Goal: Transaction & Acquisition: Purchase product/service

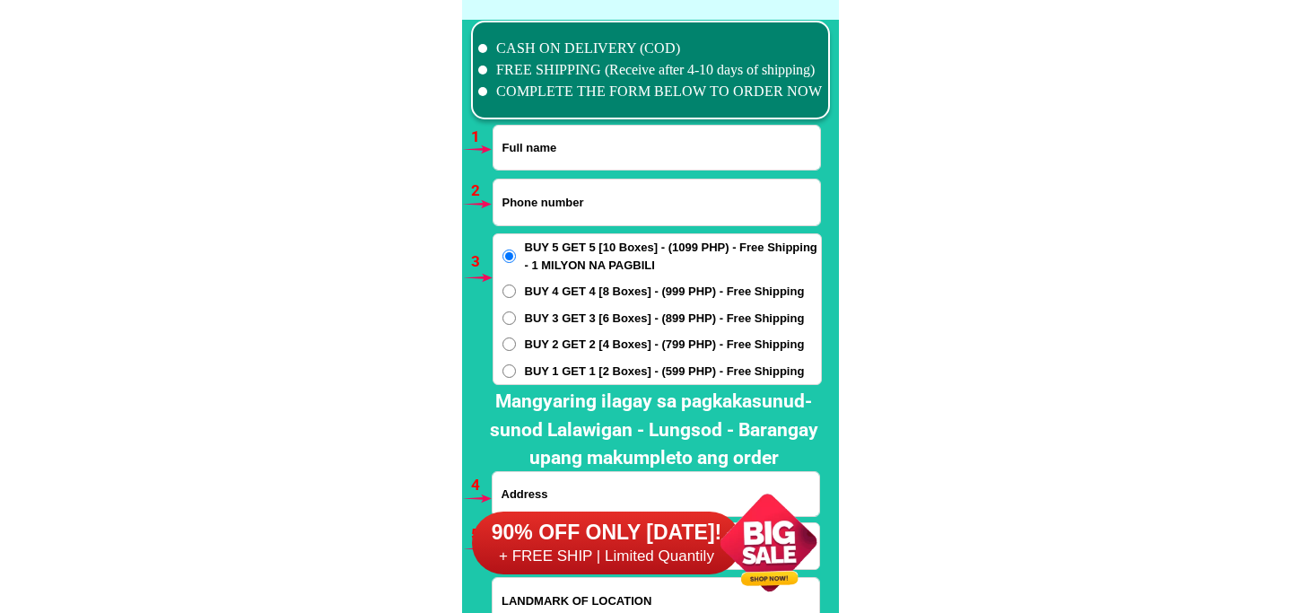
scroll to position [13190, 0]
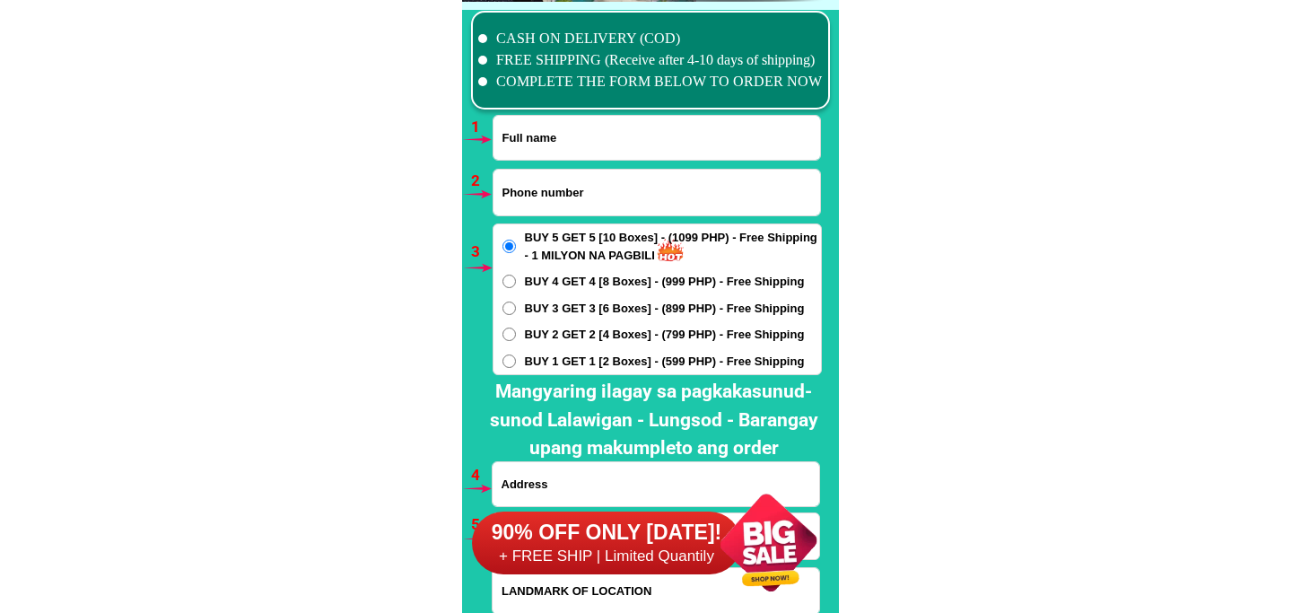
click at [614, 180] on input "Input phone_number" at bounding box center [656, 193] width 327 height 46
paste input "[PERSON_NAME]"
type input "[PERSON_NAME]"
click at [604, 138] on input "Input full_name" at bounding box center [656, 138] width 327 height 44
paste input "[PERSON_NAME]"
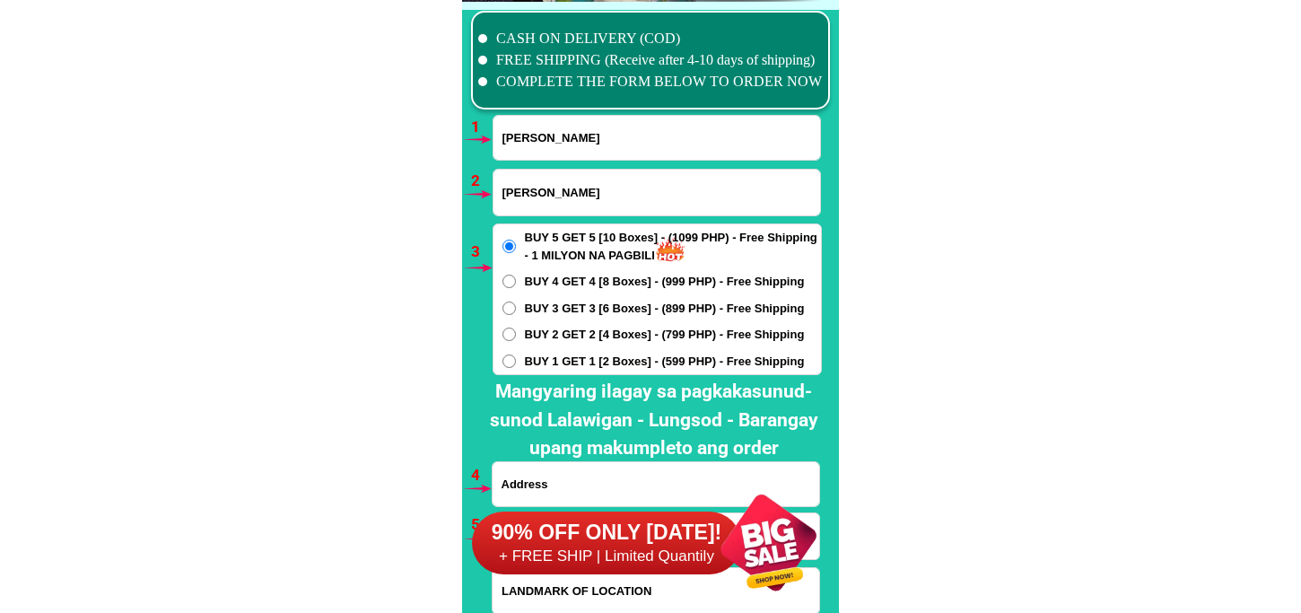
type input "[PERSON_NAME]"
drag, startPoint x: 613, startPoint y: 177, endPoint x: 442, endPoint y: 205, distance: 172.7
paste input "0951 006 3743"
click at [557, 191] on input "0951 006 3743" at bounding box center [656, 193] width 327 height 46
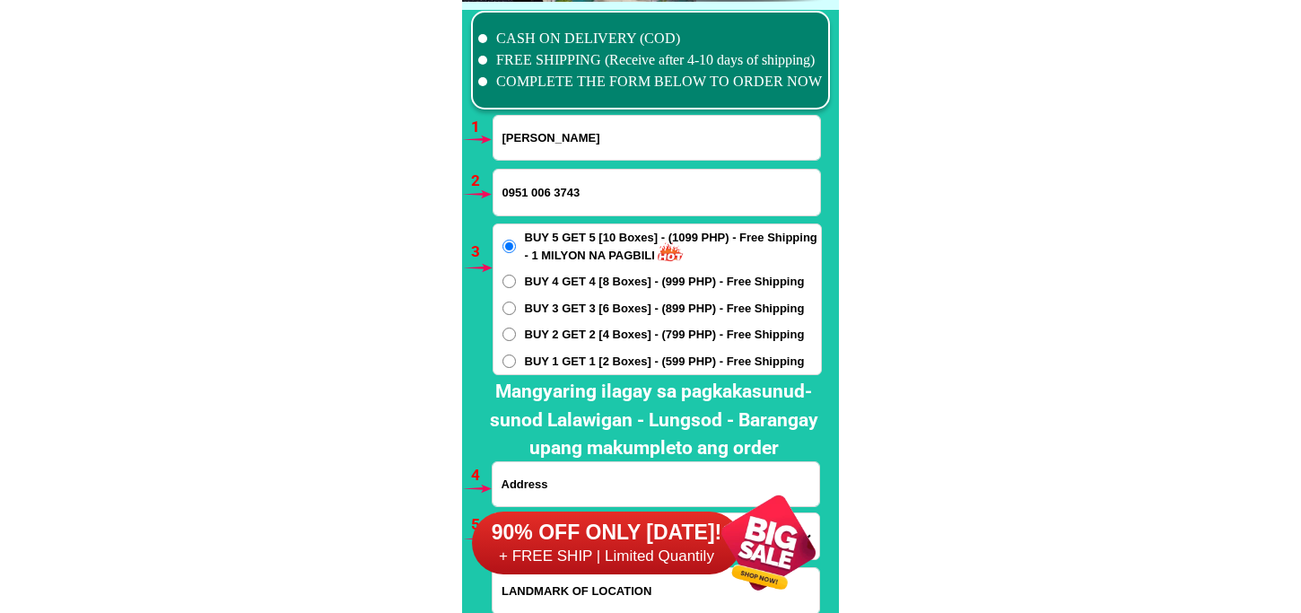
click at [554, 197] on input "0951 006 3743" at bounding box center [656, 193] width 327 height 46
click at [531, 187] on input "0951 0063743" at bounding box center [656, 193] width 327 height 46
type input "09510063743"
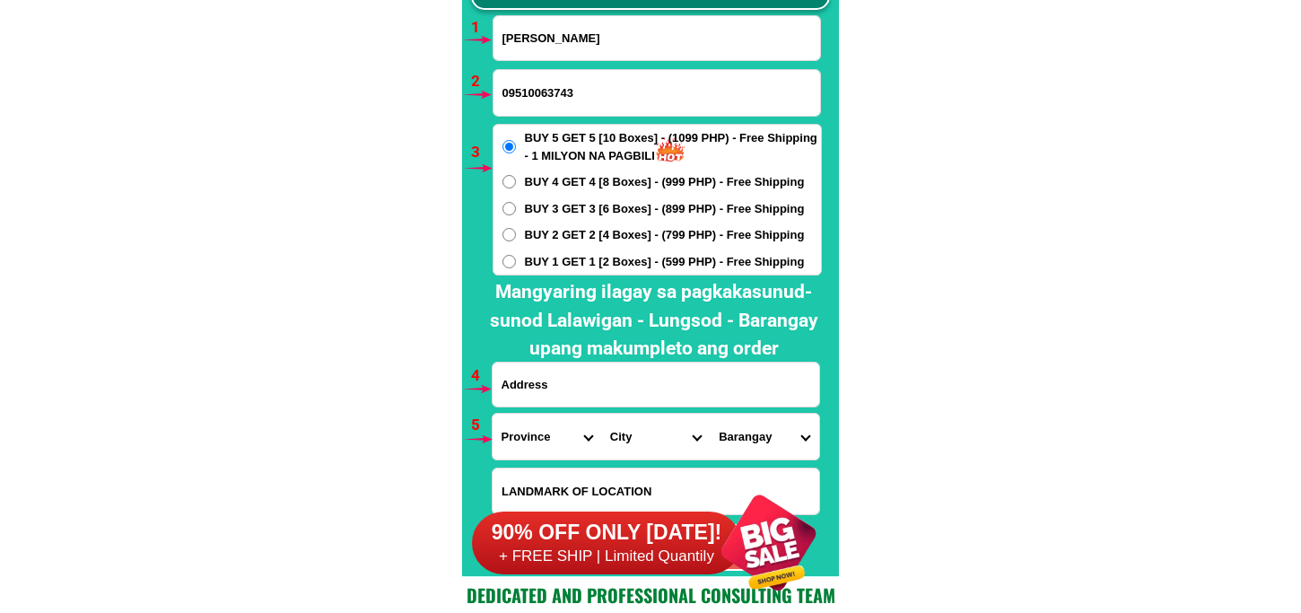
click at [570, 383] on input "Input address" at bounding box center [655, 384] width 327 height 44
paste input "purok 5 Iba, oeste, [GEOGRAPHIC_DATA], [GEOGRAPHIC_DATA] malapit sa [GEOGRAPHIC…"
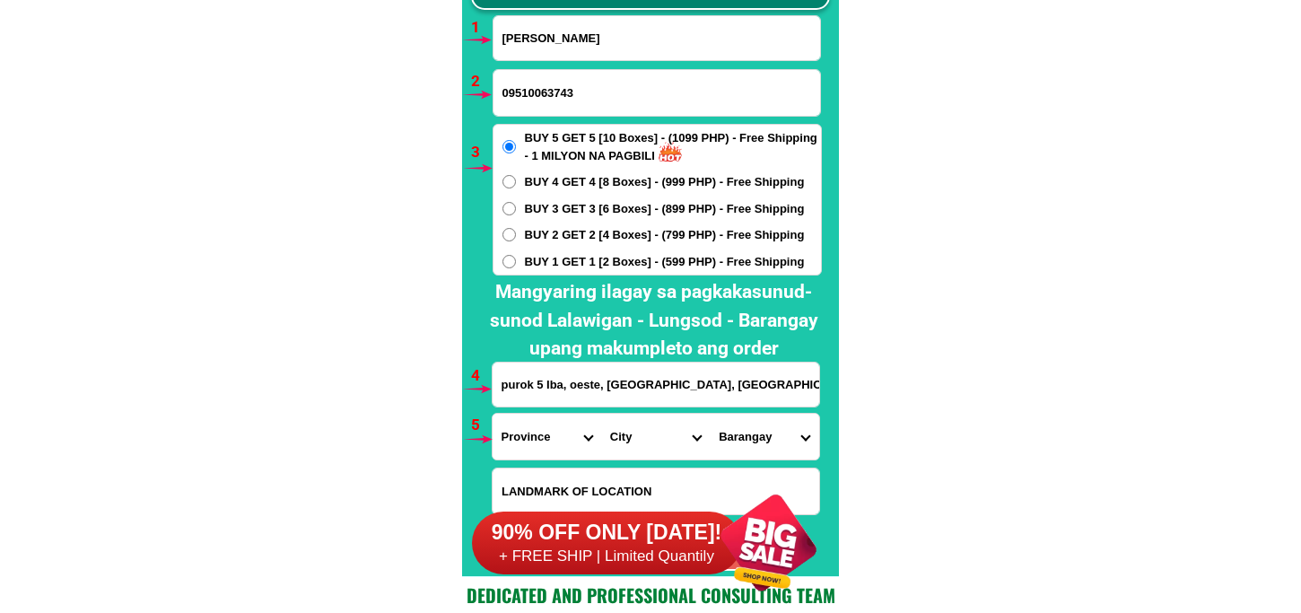
scroll to position [0, 34]
type input "purok 5 Iba, oeste, [GEOGRAPHIC_DATA], [GEOGRAPHIC_DATA] malapit sa [GEOGRAPHIC…"
drag, startPoint x: 527, startPoint y: 452, endPoint x: 527, endPoint y: 441, distance: 10.8
click at [527, 448] on select "Province [GEOGRAPHIC_DATA] [GEOGRAPHIC_DATA] [GEOGRAPHIC_DATA] [GEOGRAPHIC_DATA…" at bounding box center [546, 437] width 109 height 46
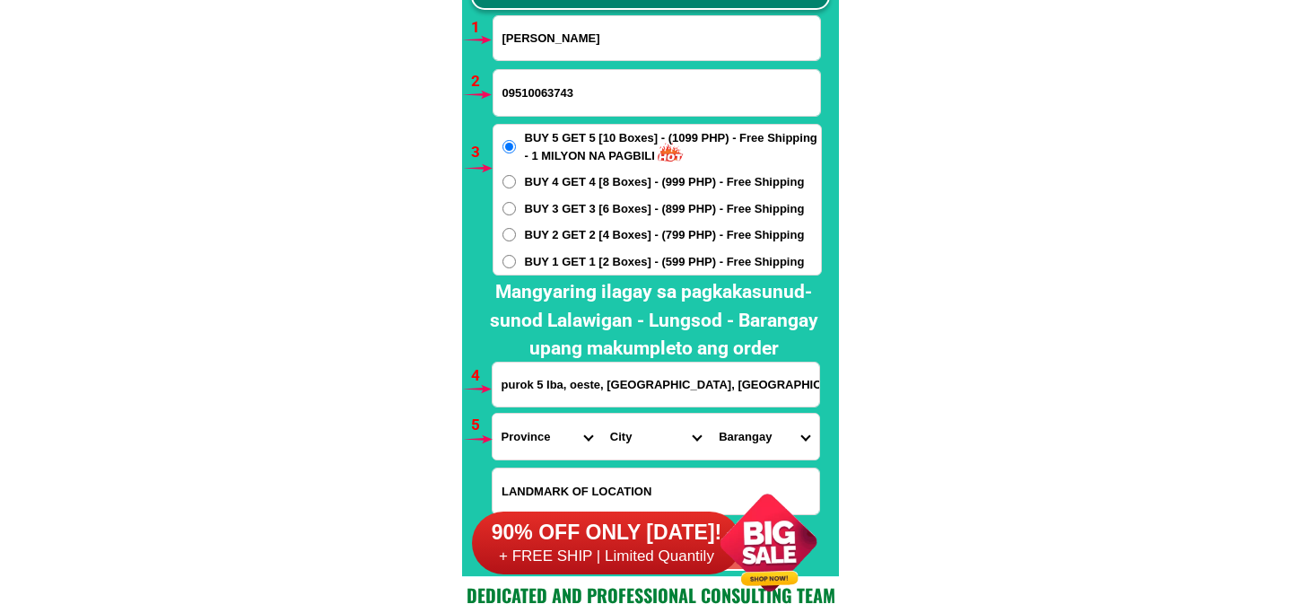
select select "63_761"
click at [492, 414] on select "Province [GEOGRAPHIC_DATA] [GEOGRAPHIC_DATA] [GEOGRAPHIC_DATA] [GEOGRAPHIC_DATA…" at bounding box center [546, 437] width 109 height 46
click at [630, 456] on select "City Angat Balagtas [GEOGRAPHIC_DATA] [GEOGRAPHIC_DATA] [GEOGRAPHIC_DATA] [GEOG…" at bounding box center [655, 437] width 109 height 46
select select "63_7615708"
click at [601, 414] on select "City Angat Balagtas [GEOGRAPHIC_DATA] [GEOGRAPHIC_DATA] [GEOGRAPHIC_DATA] [GEOG…" at bounding box center [655, 437] width 109 height 46
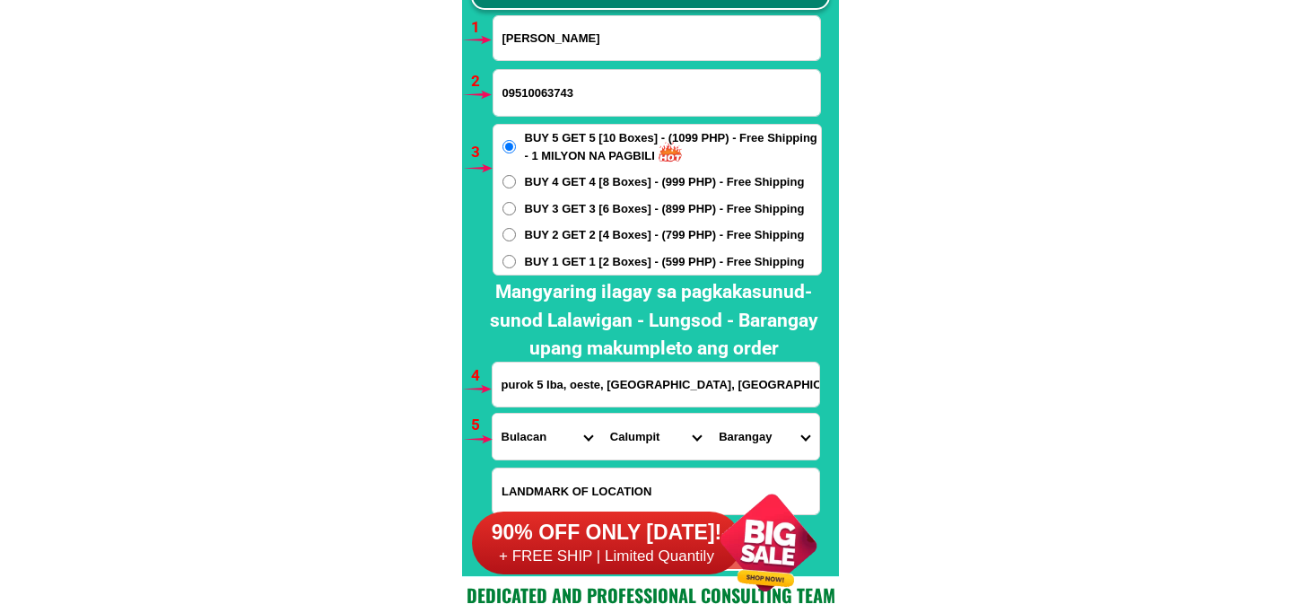
drag, startPoint x: 777, startPoint y: 440, endPoint x: 780, endPoint y: 414, distance: 25.4
click at [777, 433] on select "Barangay Balite Balungao Buguion Bulusan Calizon Calumpang Caniogan [PERSON_NAM…" at bounding box center [764, 437] width 109 height 46
click at [740, 460] on form "[PERSON_NAME] 09510063743 ORDER NOW purok 5 Iba, oeste, [GEOGRAPHIC_DATA], [GEO…" at bounding box center [657, 292] width 330 height 555
drag, startPoint x: 743, startPoint y: 449, endPoint x: 749, endPoint y: 418, distance: 32.0
click at [743, 446] on select "Barangay Balite Balungao Buguion Bulusan Calizon Calumpang Caniogan [PERSON_NAM…" at bounding box center [764, 437] width 109 height 46
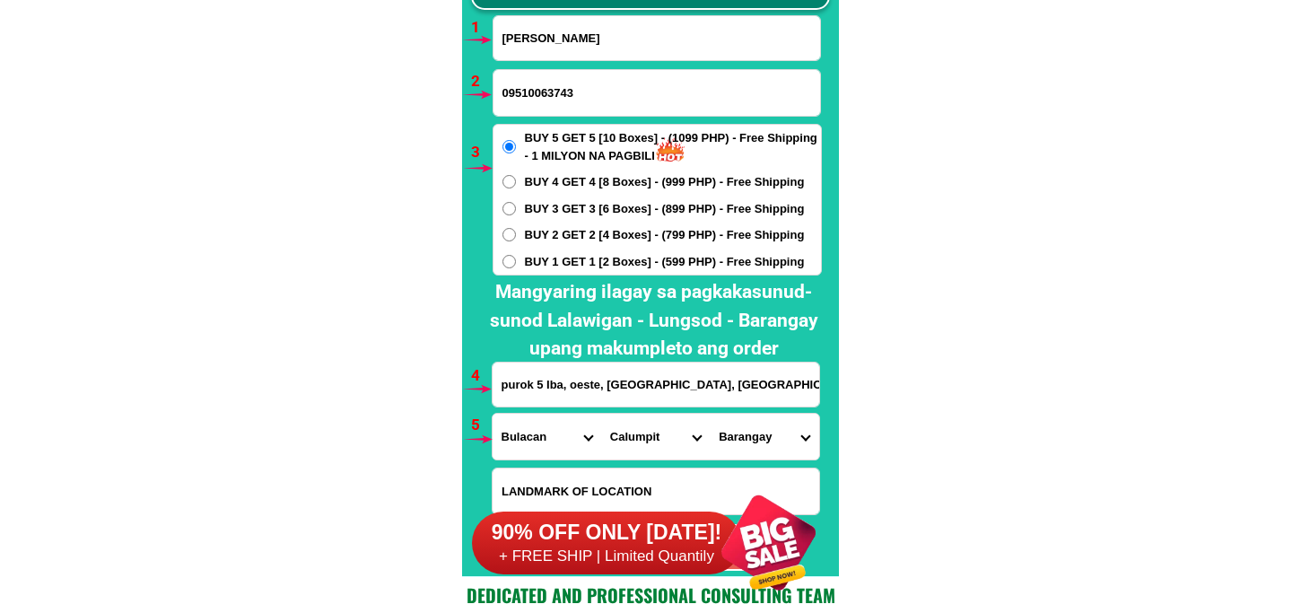
select select "63_7615708796301"
click at [710, 414] on select "Barangay Balite Balungao Buguion Bulusan Calizon Calumpang Caniogan [PERSON_NAM…" at bounding box center [764, 437] width 109 height 46
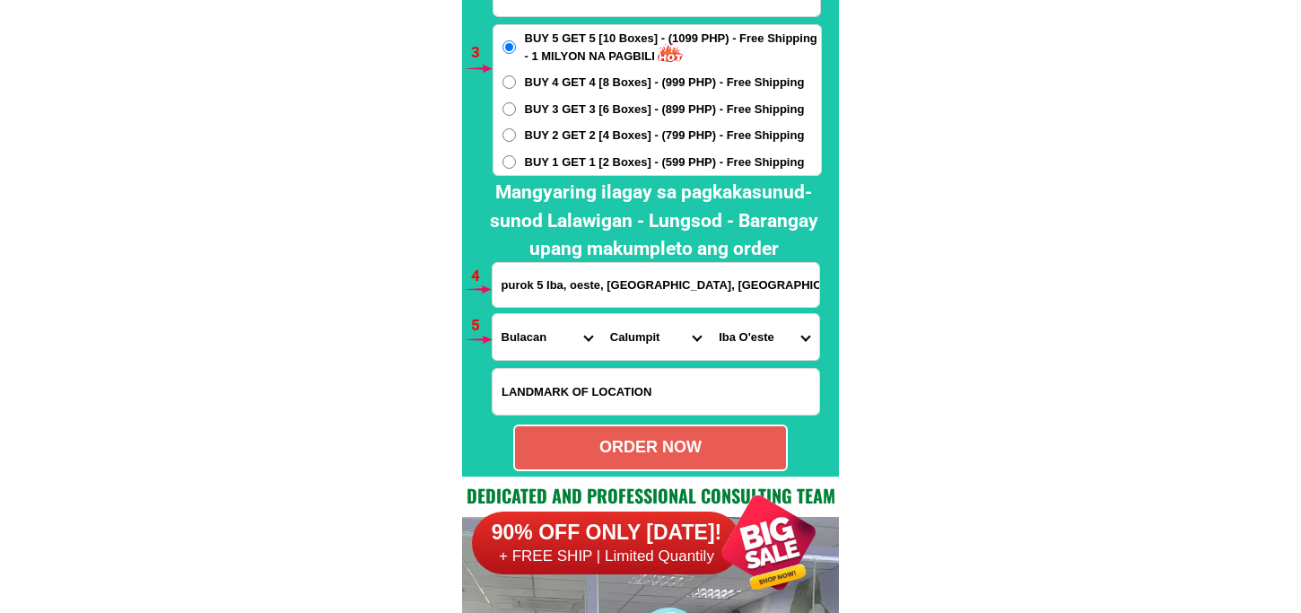
click at [656, 461] on div "ORDER NOW" at bounding box center [650, 447] width 274 height 47
radio input "true"
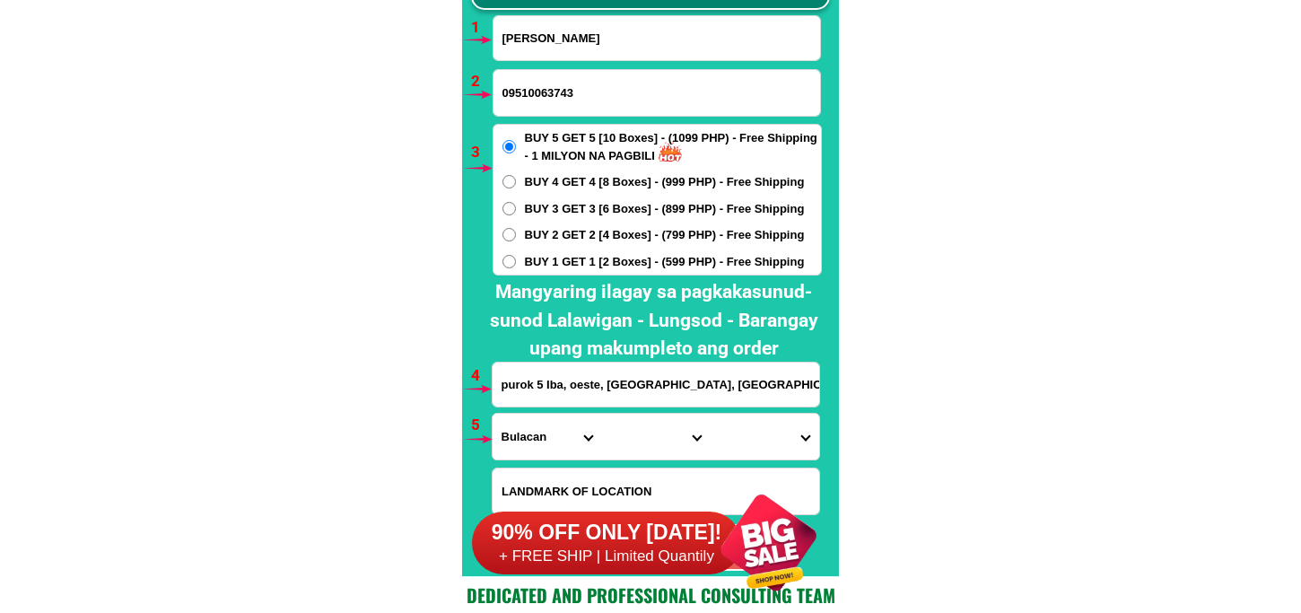
click at [570, 83] on input "09510063743" at bounding box center [656, 93] width 327 height 46
paste input "09497309093"
type input "09497309093"
click at [619, 51] on input "[PERSON_NAME]" at bounding box center [656, 38] width 327 height 44
paste input "[PERSON_NAME] Rembulat"
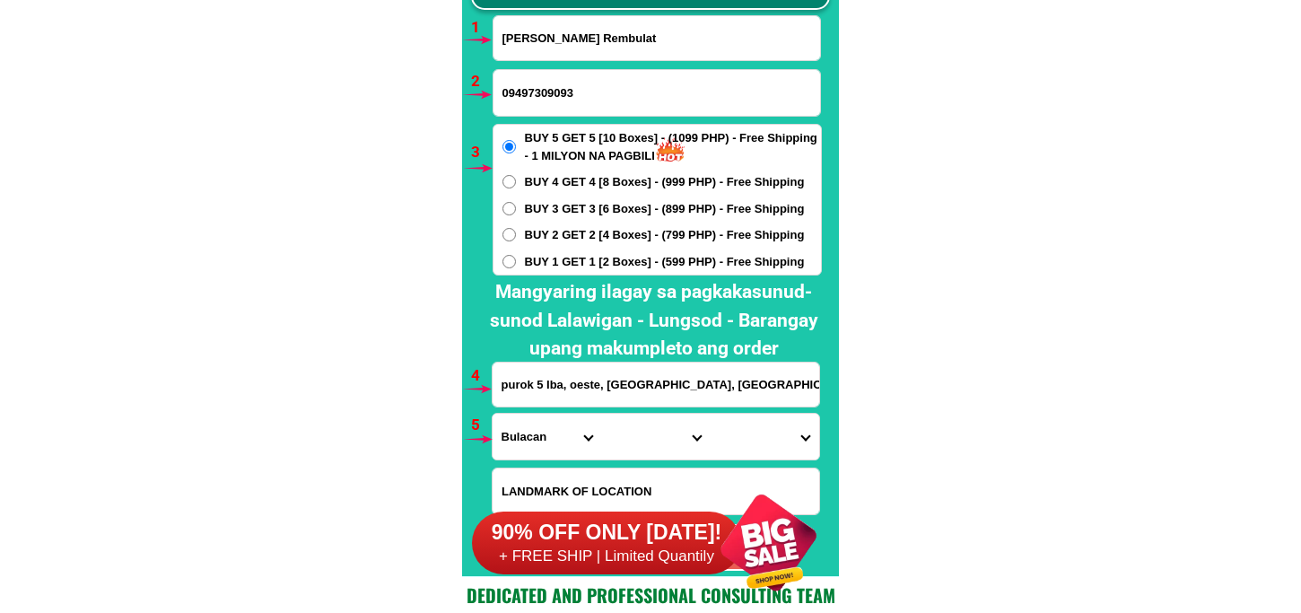
type input "[PERSON_NAME] Rembulat"
click at [584, 234] on span "BUY 2 GET 2 [4 Boxes] - (799 PHP) - Free Shipping" at bounding box center [665, 235] width 280 height 18
click at [516, 234] on input "BUY 2 GET 2 [4 Boxes] - (799 PHP) - Free Shipping" at bounding box center [508, 234] width 13 height 13
radio input "true"
click at [608, 380] on input "purok 5 Iba, oeste, [GEOGRAPHIC_DATA], [GEOGRAPHIC_DATA] malapit sa [GEOGRAPHIC…" at bounding box center [655, 384] width 327 height 44
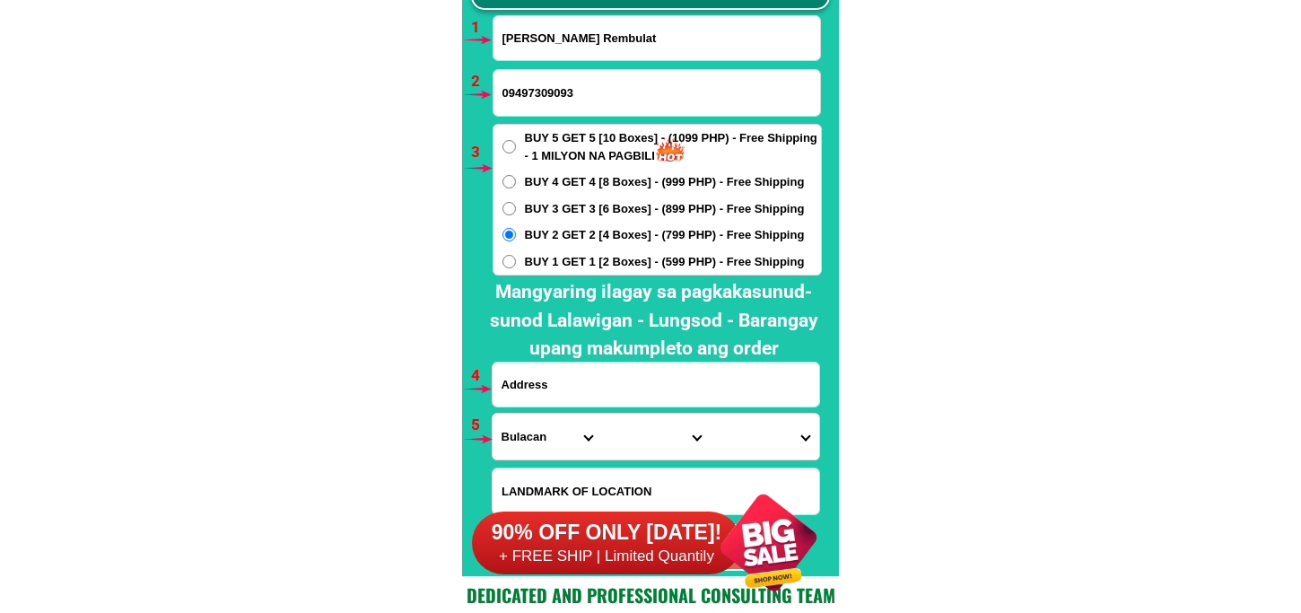
paste input "[PERSON_NAME] badeangan [GEOGRAPHIC_DATA] setio eangwan badeangan [GEOGRAPHIC_D…"
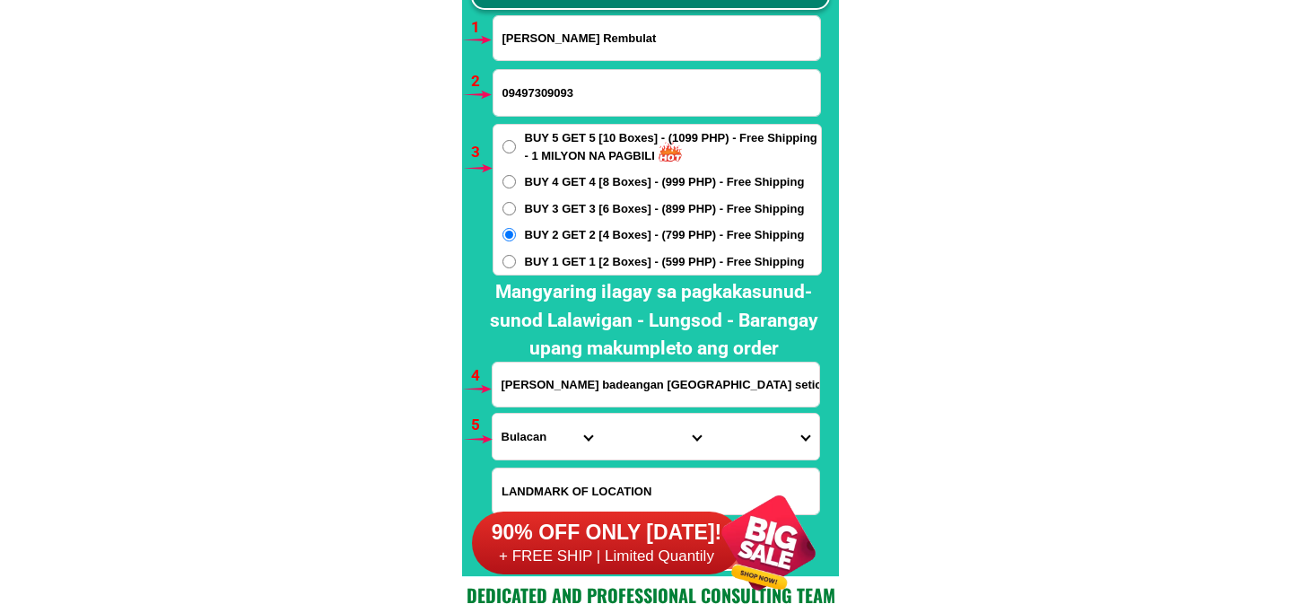
scroll to position [0, 114]
type input "[PERSON_NAME] badeangan [GEOGRAPHIC_DATA] setio eangwan badeangan [GEOGRAPHIC_D…"
drag, startPoint x: 527, startPoint y: 424, endPoint x: 527, endPoint y: 415, distance: 9.0
click at [527, 424] on select "Province [GEOGRAPHIC_DATA] [GEOGRAPHIC_DATA] [GEOGRAPHIC_DATA] [GEOGRAPHIC_DATA…" at bounding box center [546, 437] width 109 height 46
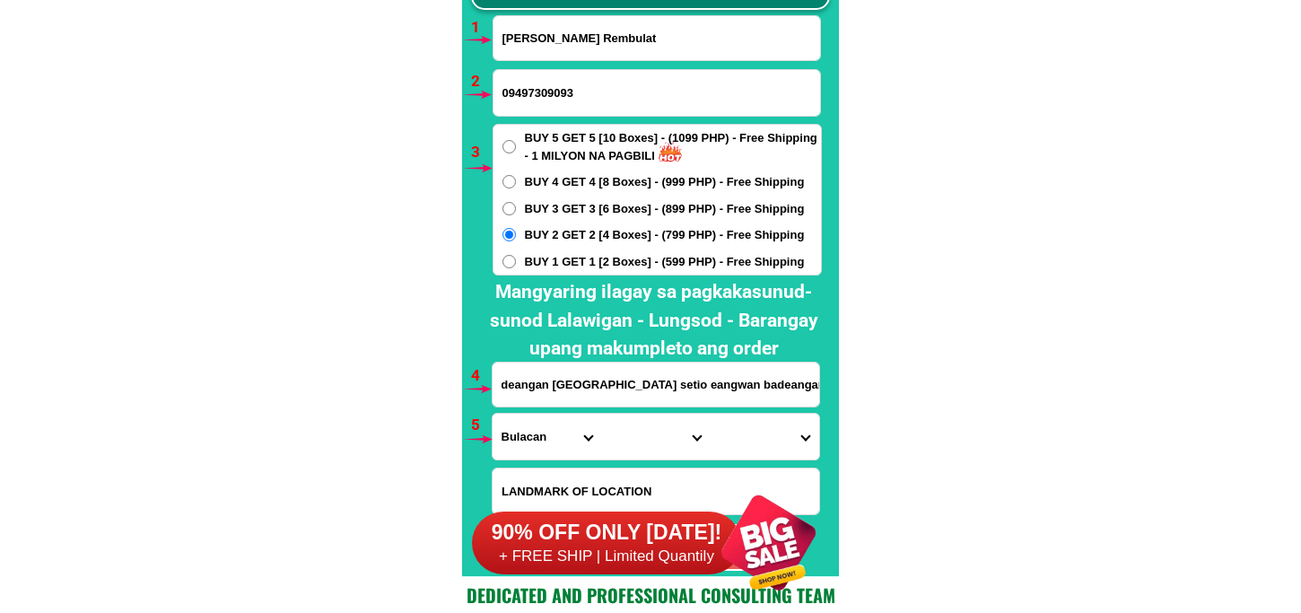
scroll to position [0, 0]
select select "63_595"
click at [492, 414] on select "Province [GEOGRAPHIC_DATA] [GEOGRAPHIC_DATA] [GEOGRAPHIC_DATA] [GEOGRAPHIC_DATA…" at bounding box center [546, 437] width 109 height 46
drag, startPoint x: 634, startPoint y: 435, endPoint x: 640, endPoint y: 414, distance: 22.2
click at [634, 429] on select "City Aklan-balete Aklan-banga [GEOGRAPHIC_DATA]-malinao Altavas [PERSON_NAME][G…" at bounding box center [655, 437] width 109 height 46
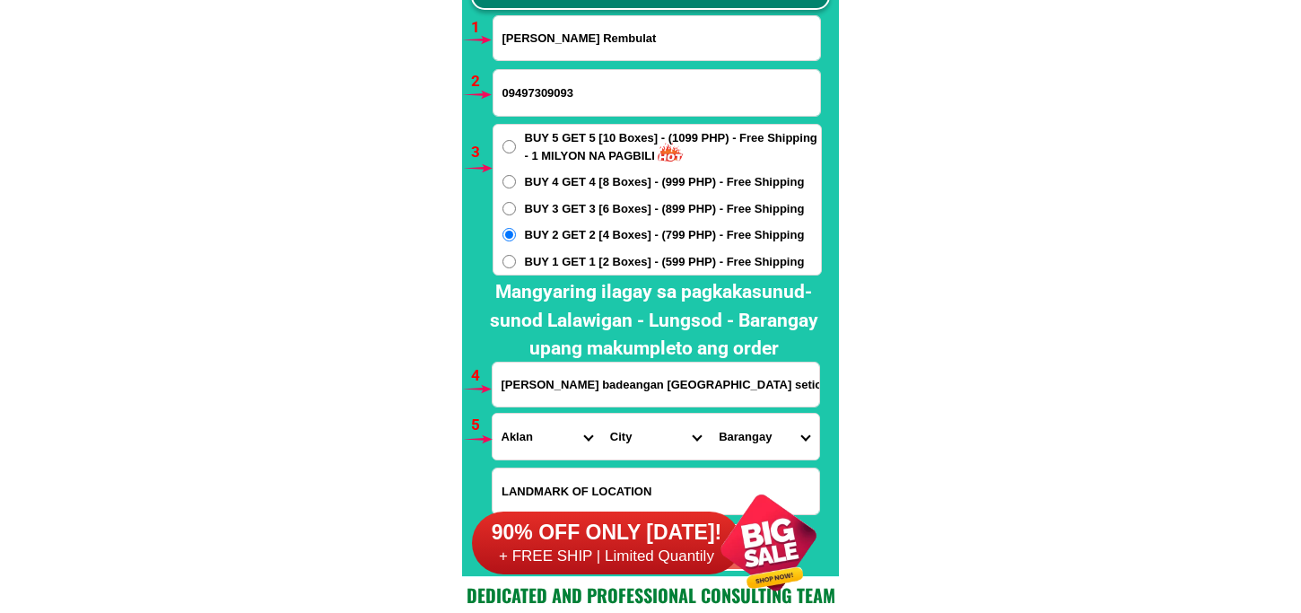
select select "63_595216"
click at [601, 414] on select "City Aklan-balete Aklan-banga [GEOGRAPHIC_DATA]-malinao Altavas [PERSON_NAME][G…" at bounding box center [655, 437] width 109 height 46
click at [736, 452] on form "[PERSON_NAME] Rembulat 09497309093 ORDER NOW [PERSON_NAME][GEOGRAPHIC_DATA] [GE…" at bounding box center [657, 292] width 330 height 555
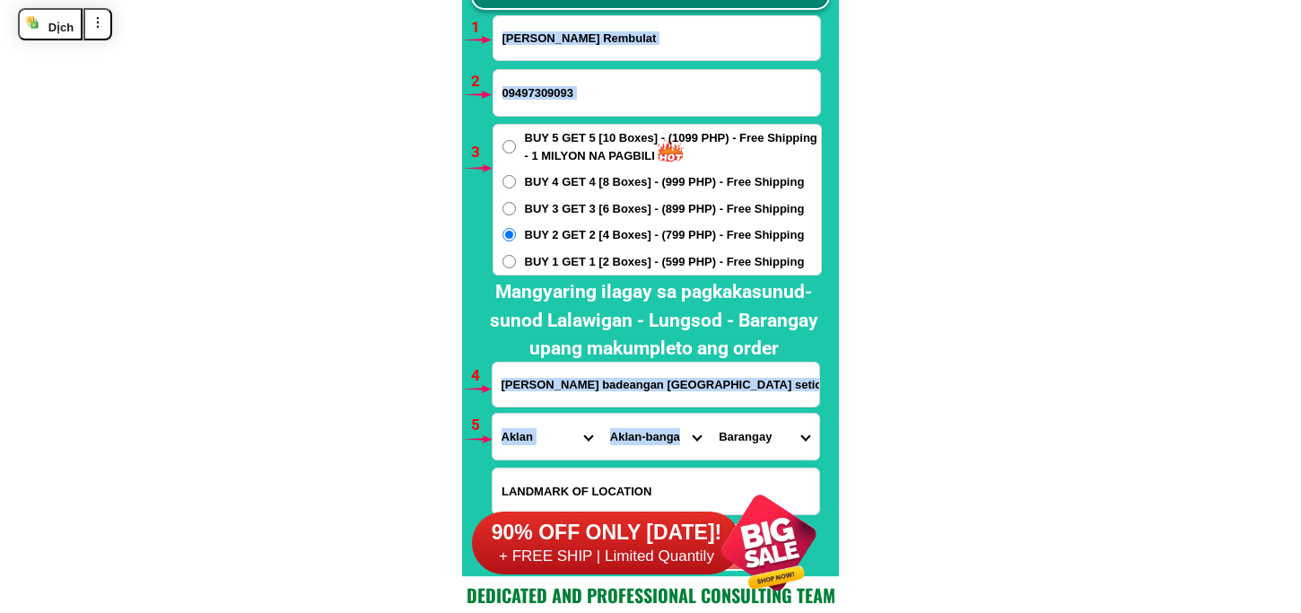
drag, startPoint x: 740, startPoint y: 447, endPoint x: 745, endPoint y: 424, distance: 23.1
click at [742, 447] on select "Barangay Agbanawan Bacan Badiangan Cerrudo Cupang Daguitan Daja norte Daja sur …" at bounding box center [764, 437] width 109 height 46
select select "63_5952165295"
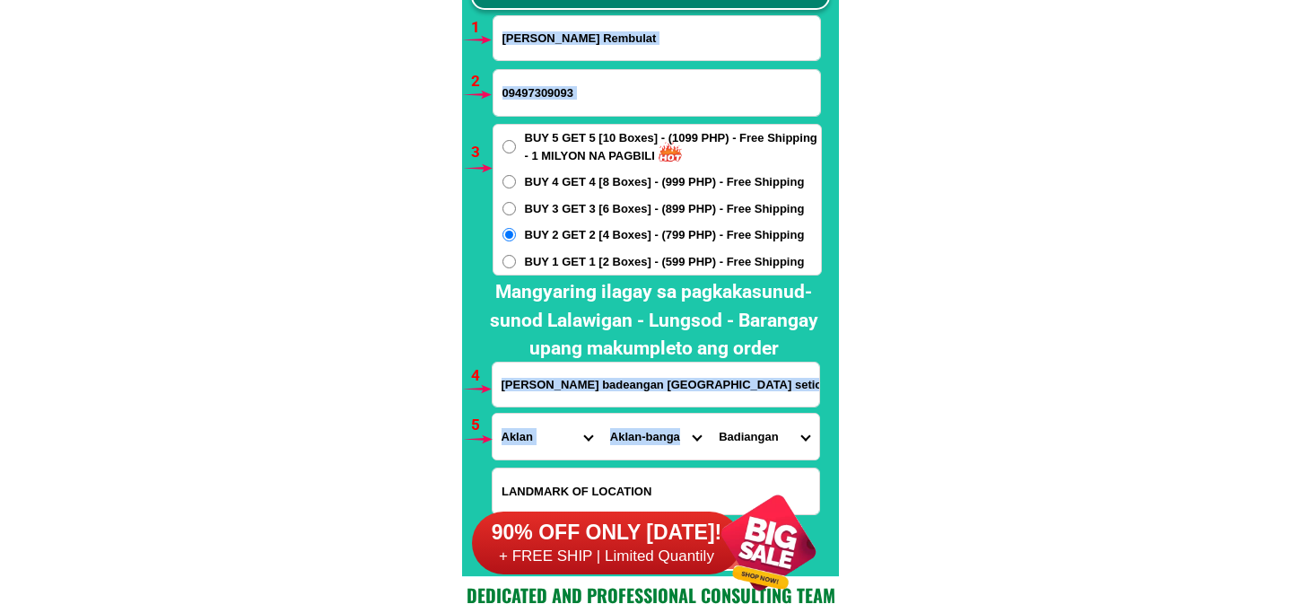
click at [710, 414] on select "Barangay Agbanawan Bacan Badiangan Cerrudo Cupang Daguitan Daja norte Daja sur …" at bounding box center [764, 437] width 109 height 46
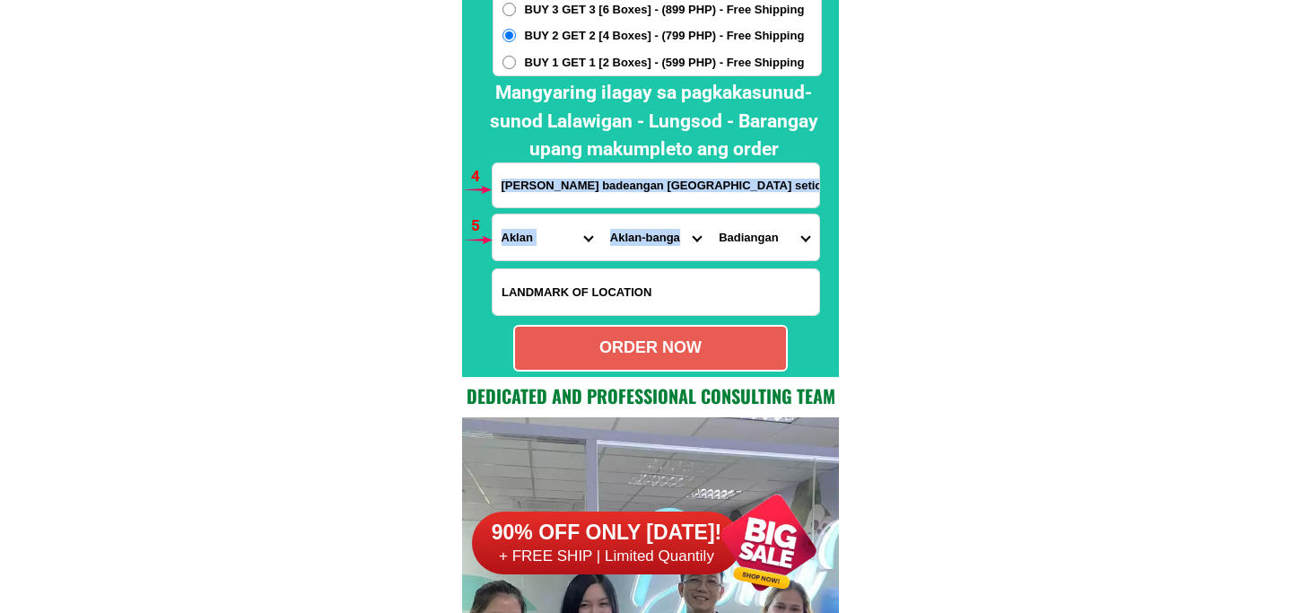
click at [637, 353] on div "ORDER NOW" at bounding box center [650, 347] width 271 height 24
radio input "true"
